Goal: Information Seeking & Learning: Learn about a topic

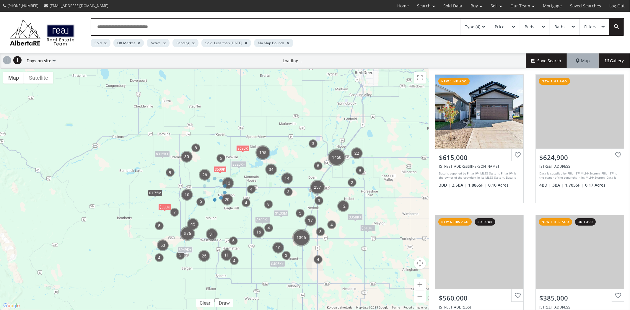
click at [479, 26] on div "Type (4)" at bounding box center [472, 27] width 15 height 4
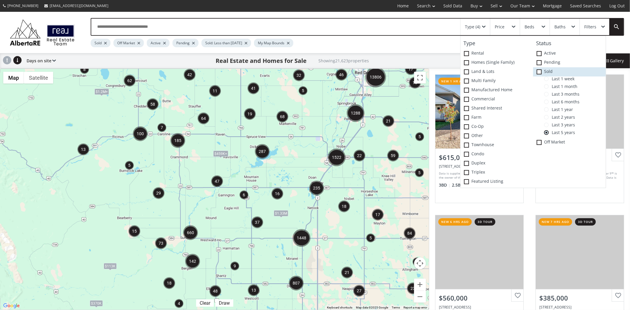
click at [0, 0] on icon at bounding box center [0, 0] width 0 height 0
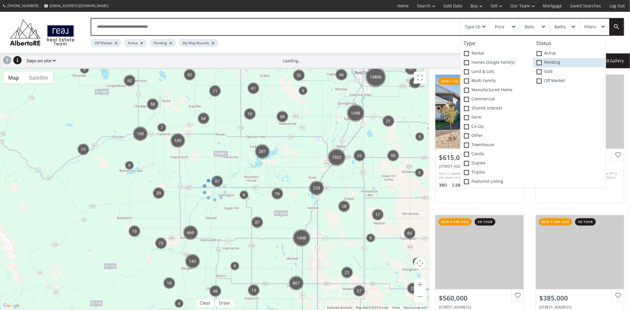
click at [537, 65] on span at bounding box center [539, 62] width 5 height 5
click at [0, 0] on icon at bounding box center [0, 0] width 0 height 0
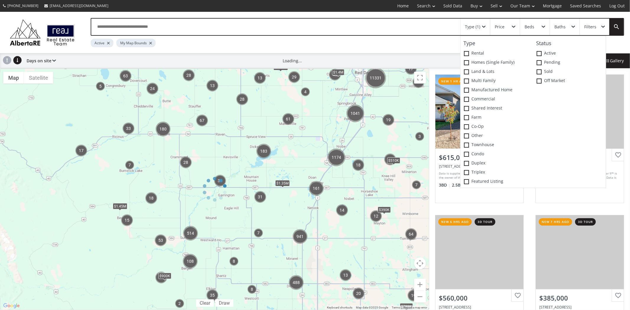
click at [351, 225] on div "← Move left → Move right ↑ Move up ↓ Move down + Zoom in - Zoom out Home Jump l…" at bounding box center [214, 190] width 429 height 242
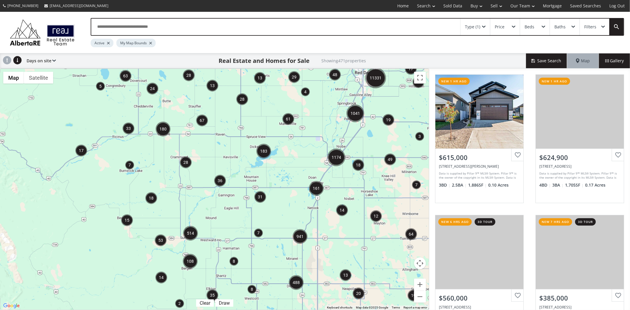
click at [586, 25] on div "Filters" at bounding box center [590, 27] width 12 height 4
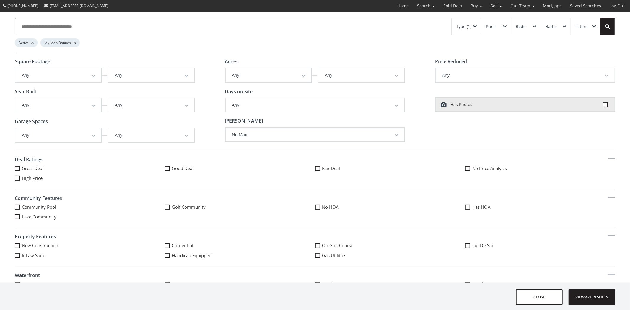
click at [190, 102] on button "Any" at bounding box center [151, 105] width 86 height 14
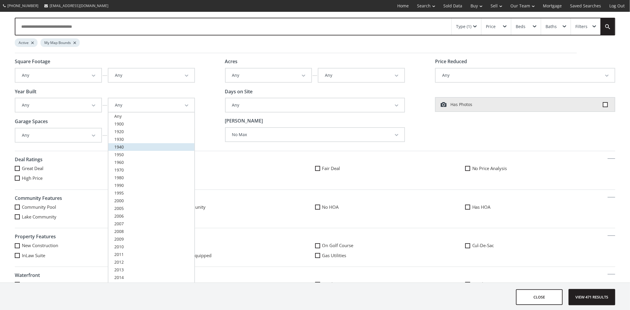
click at [123, 148] on link "1940" at bounding box center [151, 147] width 86 height 8
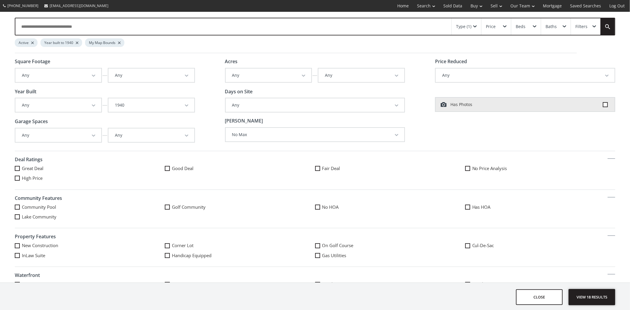
click at [590, 297] on span "View 18 results" at bounding box center [591, 297] width 43 height 16
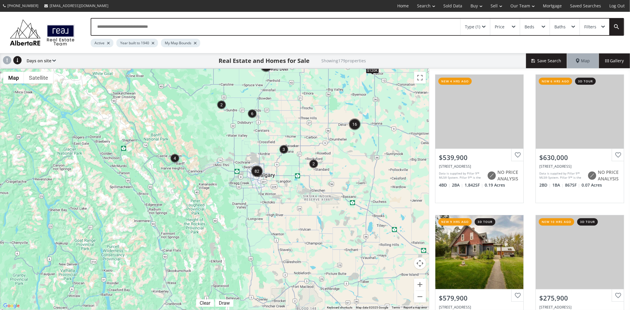
drag, startPoint x: 274, startPoint y: 242, endPoint x: 255, endPoint y: 110, distance: 133.5
click at [255, 111] on div "$540K $120K $63K $525K $136K $120K $1.12M" at bounding box center [214, 189] width 429 height 241
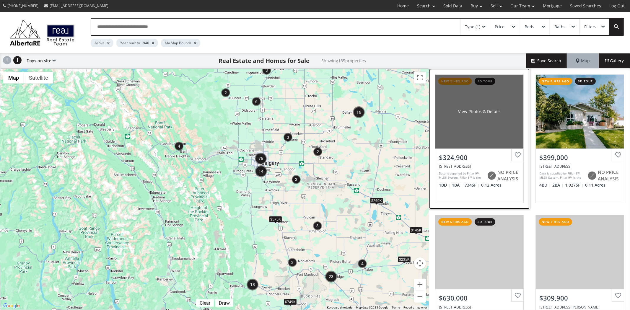
click at [478, 138] on div "View Photos & Details" at bounding box center [479, 112] width 88 height 74
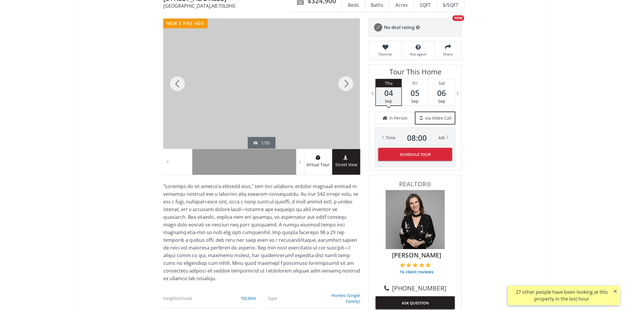
scroll to position [66, 0]
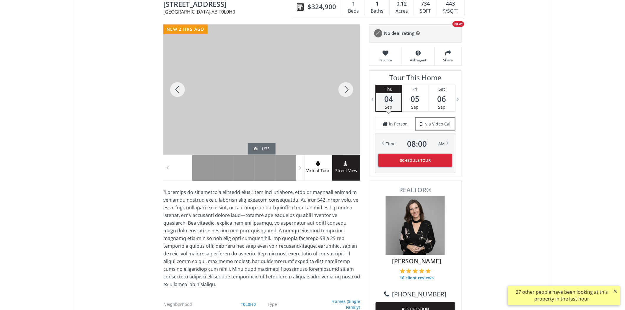
click at [324, 90] on div at bounding box center [261, 90] width 197 height 130
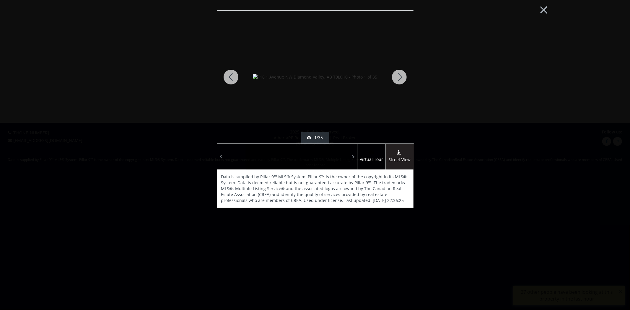
click at [393, 82] on div at bounding box center [399, 77] width 28 height 133
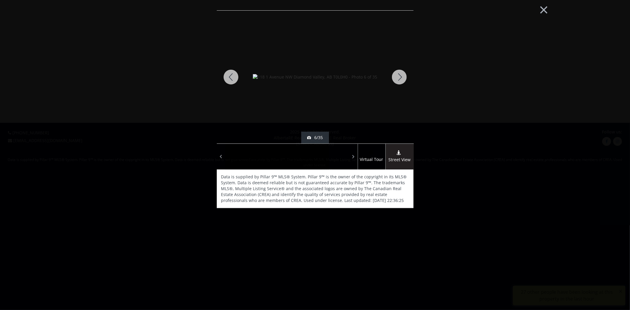
click at [393, 82] on div at bounding box center [399, 77] width 28 height 133
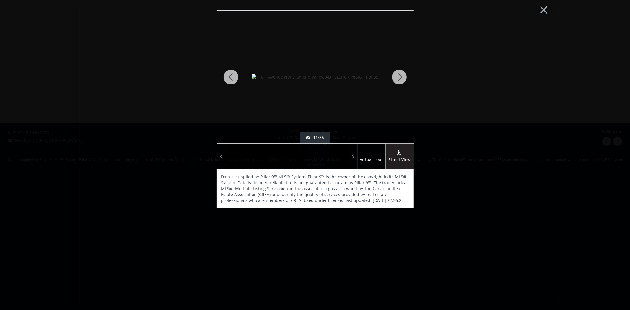
click at [393, 82] on div at bounding box center [399, 77] width 28 height 133
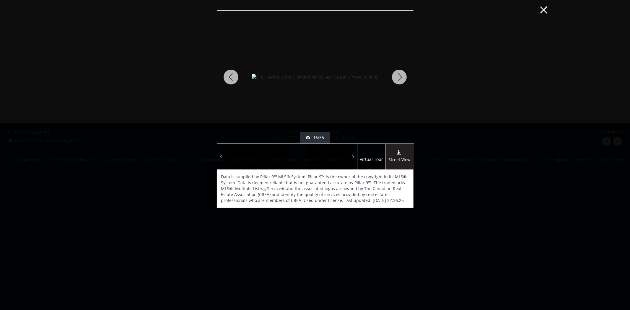
click at [545, 7] on button "×" at bounding box center [544, 9] width 32 height 24
